Goal: Task Accomplishment & Management: Use online tool/utility

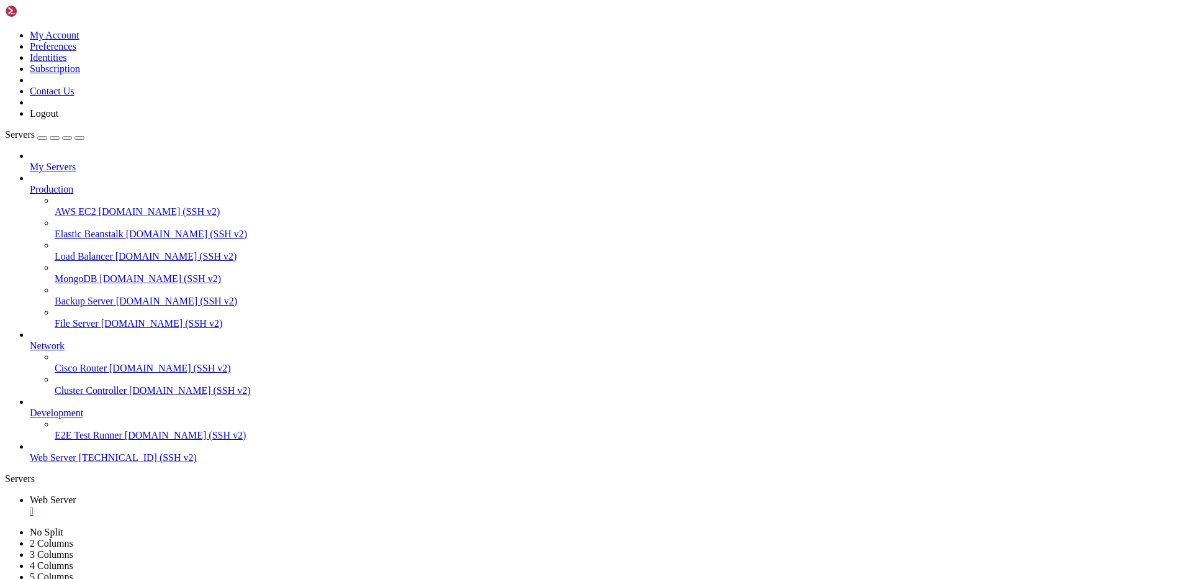
scroll to position [12, 2]
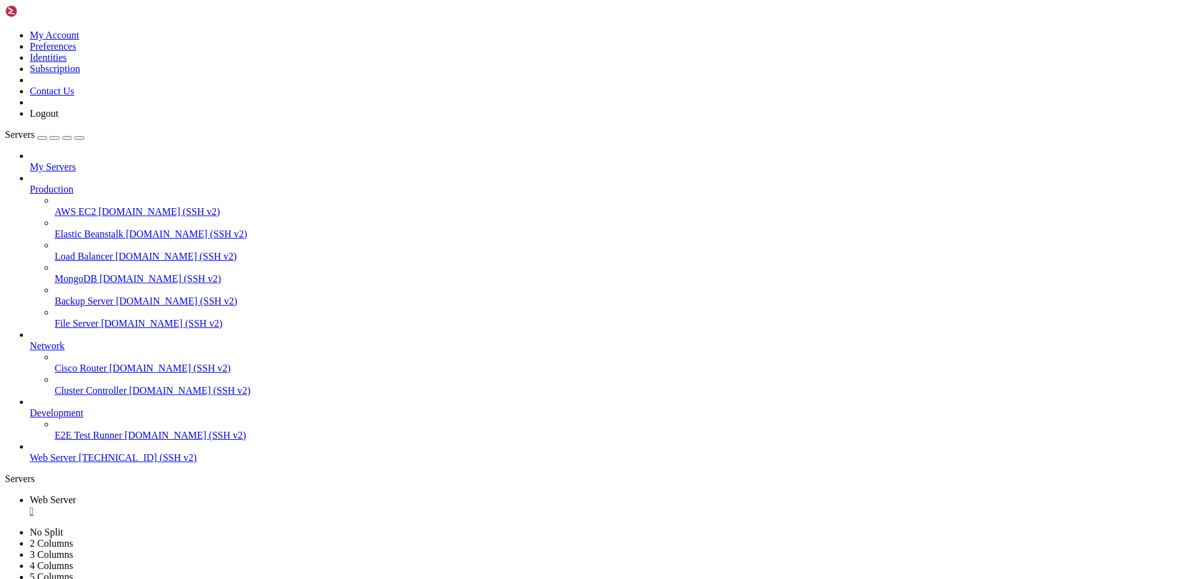
scroll to position [1162001, 0]
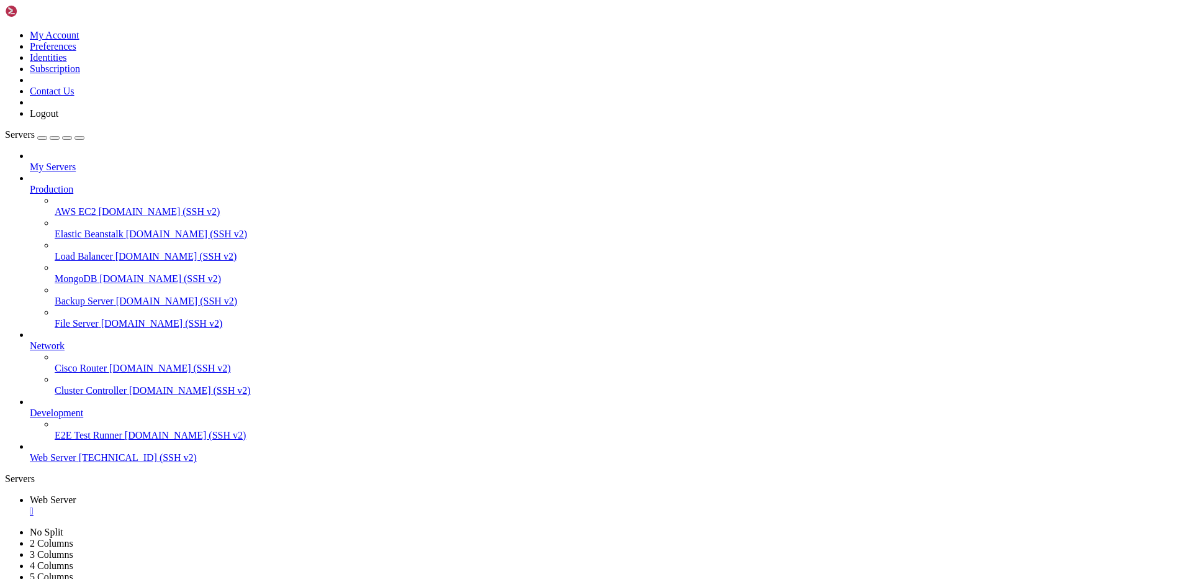
drag, startPoint x: 39, startPoint y: 724, endPoint x: 49, endPoint y: 724, distance: 10.6
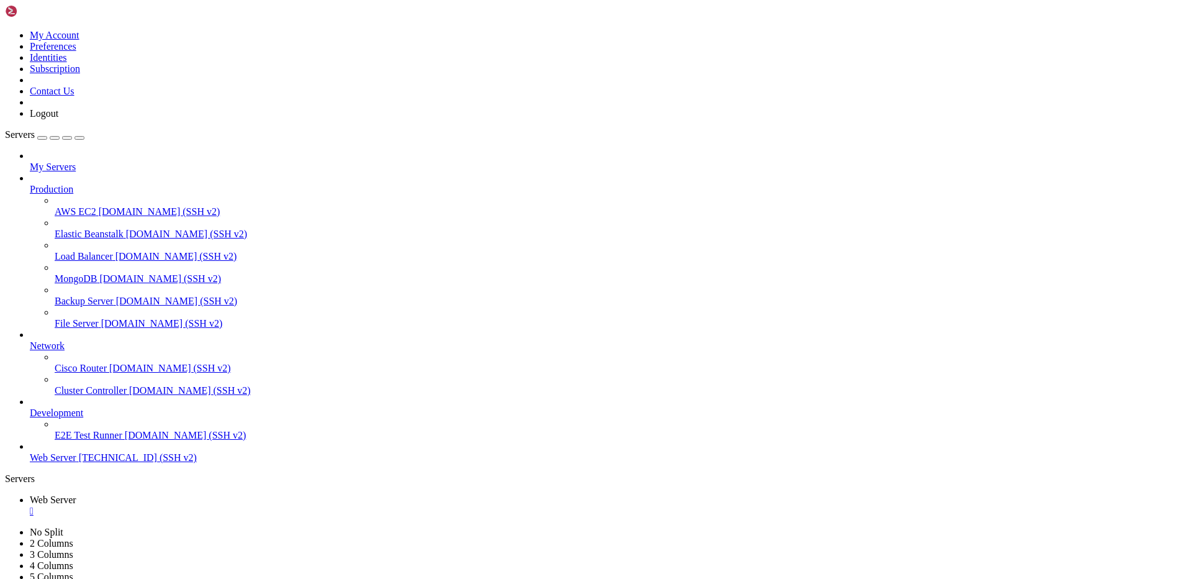
drag, startPoint x: 35, startPoint y: 725, endPoint x: 62, endPoint y: 725, distance: 27.3
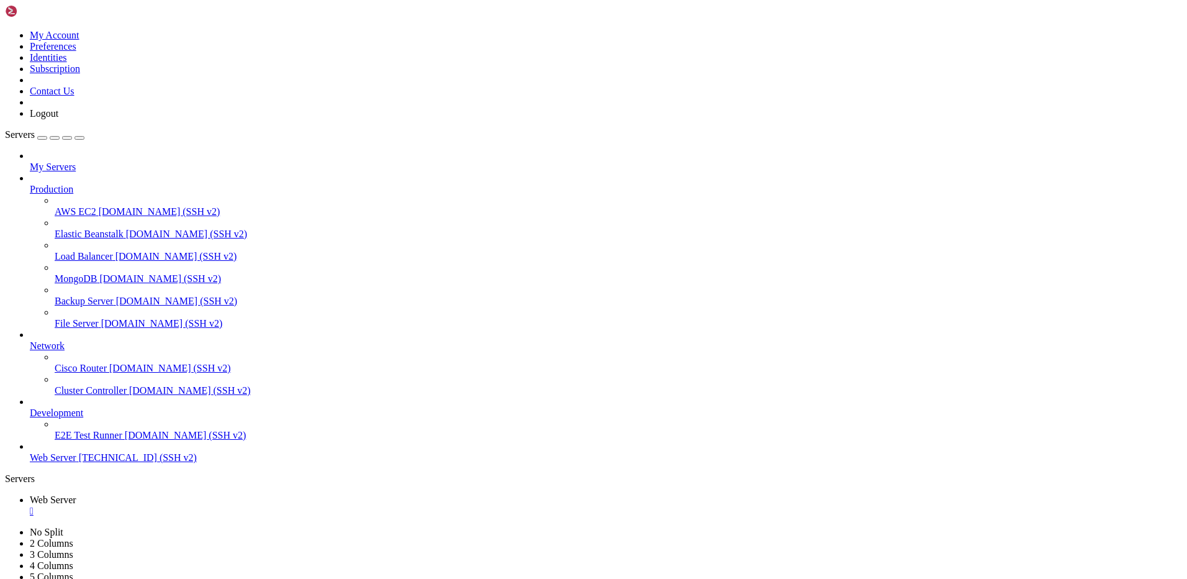
scroll to position [1163081, 0]
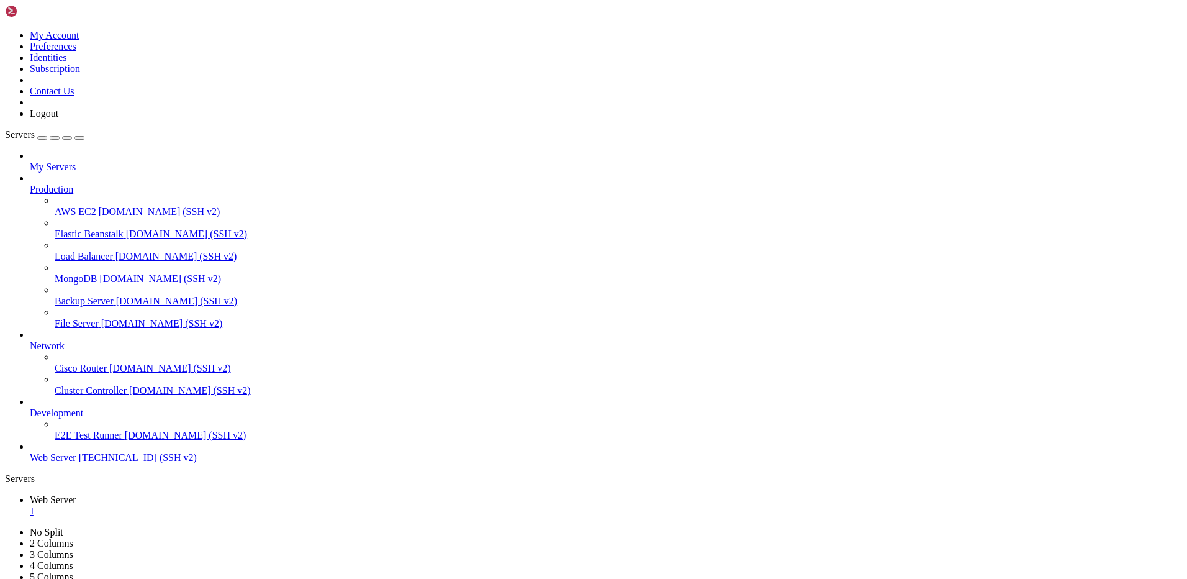
drag, startPoint x: 118, startPoint y: 873, endPoint x: 12, endPoint y: 842, distance: 110.8
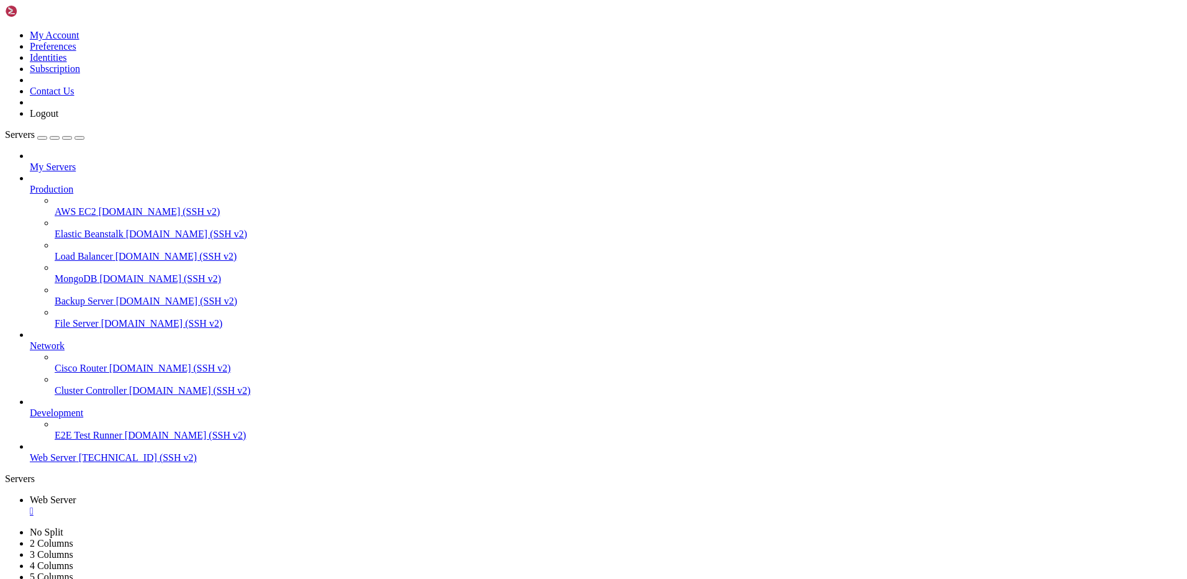
drag, startPoint x: 451, startPoint y: 1197, endPoint x: 318, endPoint y: 1195, distance: 132.9
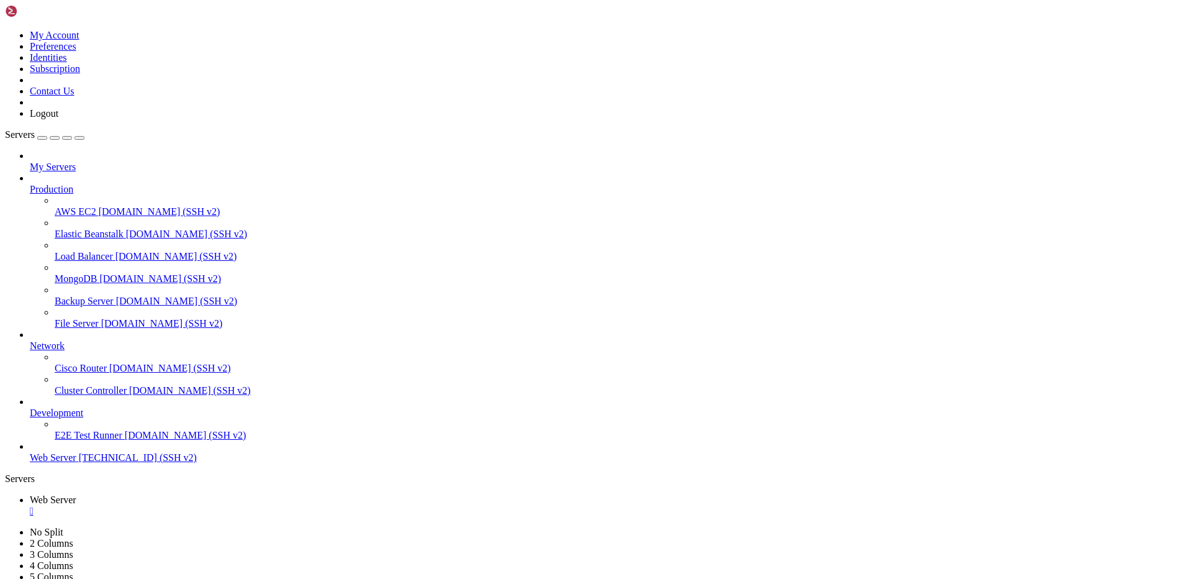
drag, startPoint x: 68, startPoint y: 751, endPoint x: 263, endPoint y: 749, distance: 195.6
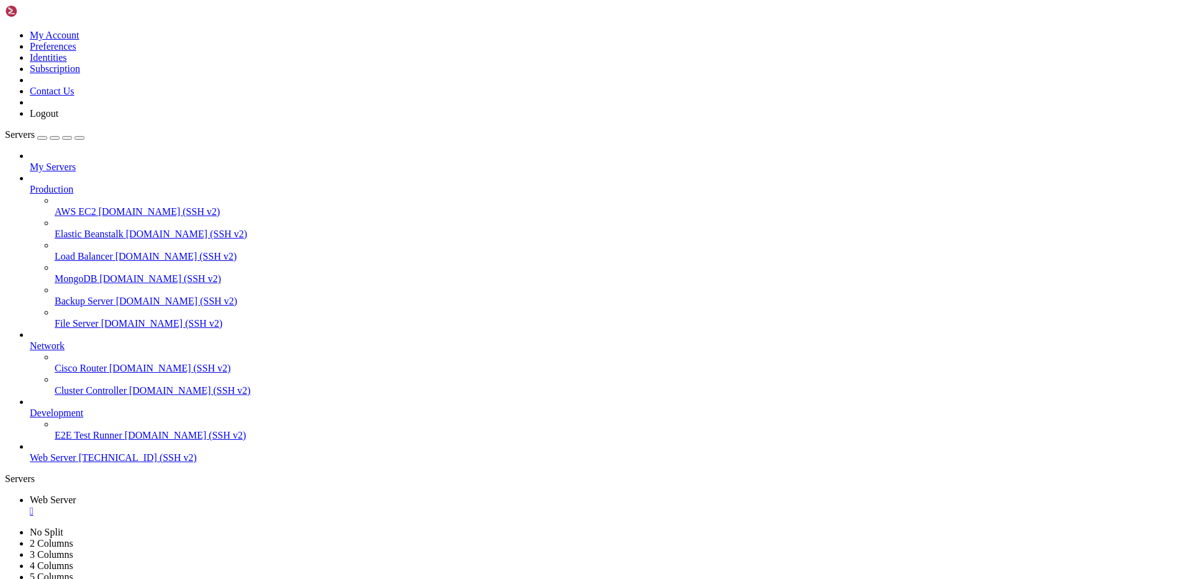
scroll to position [1164063, 0]
click at [237, 506] on div "" at bounding box center [606, 511] width 1153 height 11
click at [5, 30] on icon at bounding box center [5, 30] width 0 height 0
click at [58, 119] on link "Logout" at bounding box center [44, 113] width 29 height 11
